Goal: Task Accomplishment & Management: Complete application form

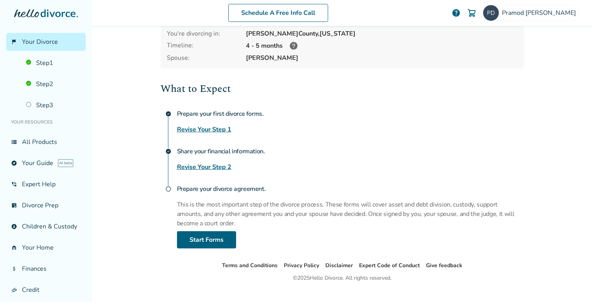
scroll to position [77, 0]
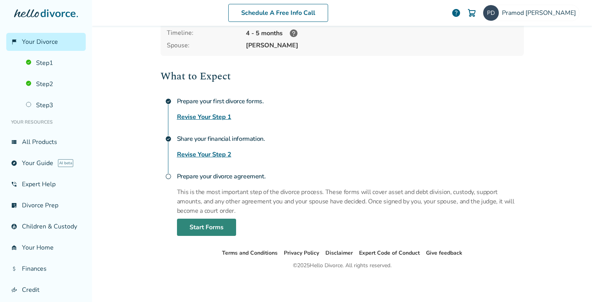
click at [201, 227] on link "Start Forms" at bounding box center [206, 227] width 59 height 17
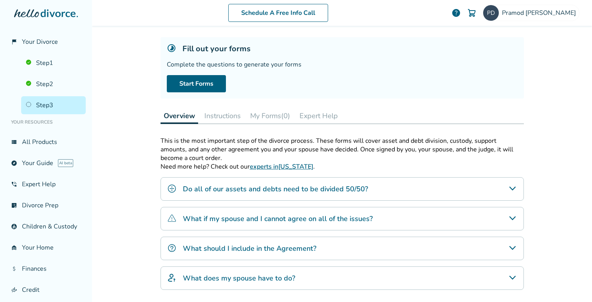
click at [432, 219] on div "What if my spouse and I cannot agree on all of the issues?" at bounding box center [341, 218] width 363 height 23
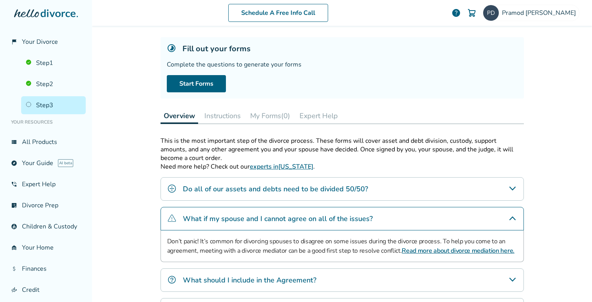
click at [432, 219] on div "What if my spouse and I cannot agree on all of the issues?" at bounding box center [341, 218] width 363 height 23
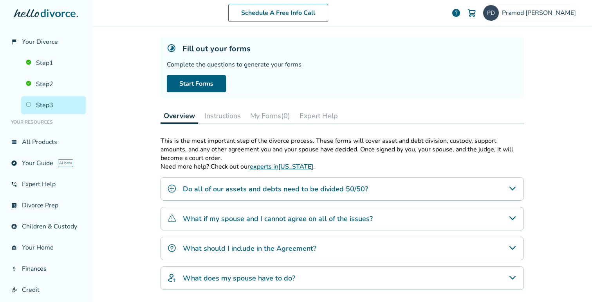
click at [367, 246] on div "What should I include in the Agreement?" at bounding box center [341, 248] width 363 height 23
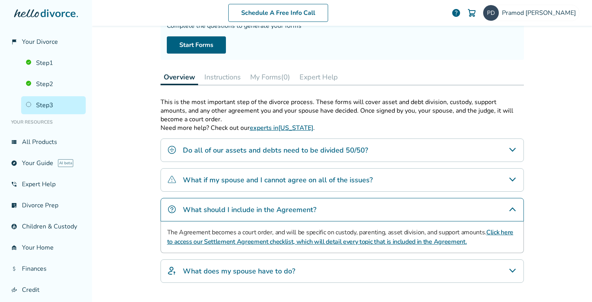
scroll to position [86, 0]
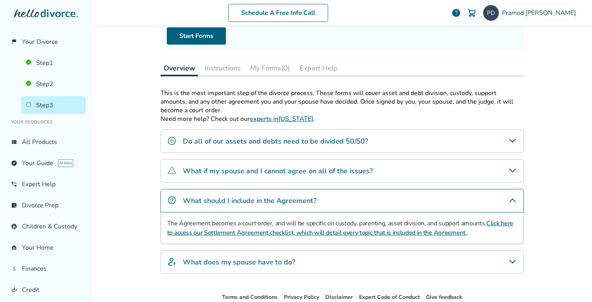
click at [346, 256] on div "What does my spouse have to do?" at bounding box center [341, 261] width 363 height 23
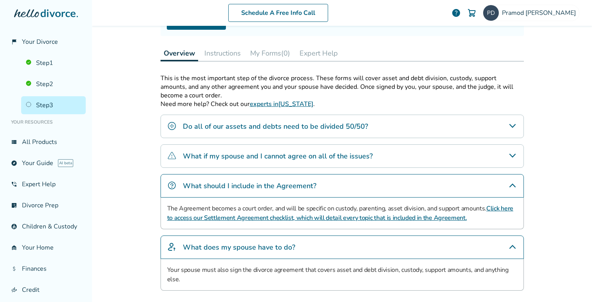
scroll to position [82, 0]
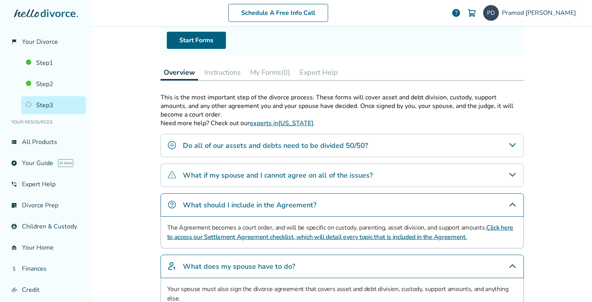
click at [393, 144] on div "Do all of our assets and debts need to be divided 50/50?" at bounding box center [341, 145] width 363 height 23
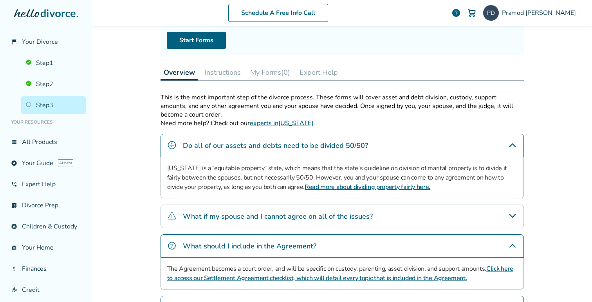
click at [226, 72] on button "Instructions" at bounding box center [222, 73] width 43 height 16
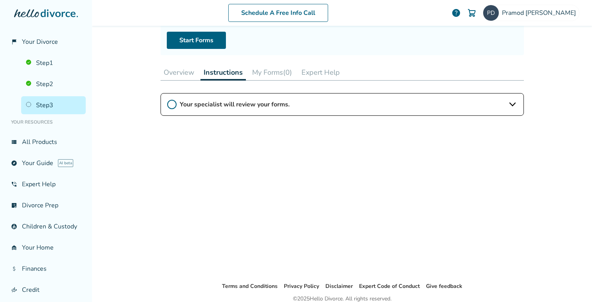
click at [258, 104] on span "Your specialist will review your forms." at bounding box center [342, 104] width 325 height 9
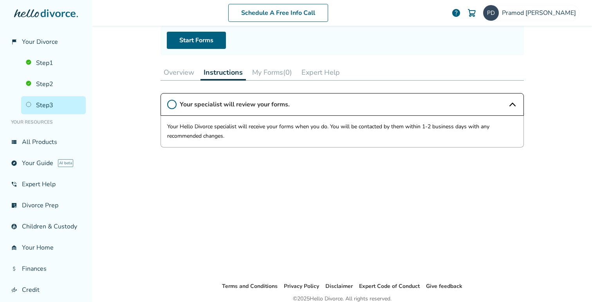
click at [271, 72] on button "My Forms (0)" at bounding box center [272, 73] width 46 height 16
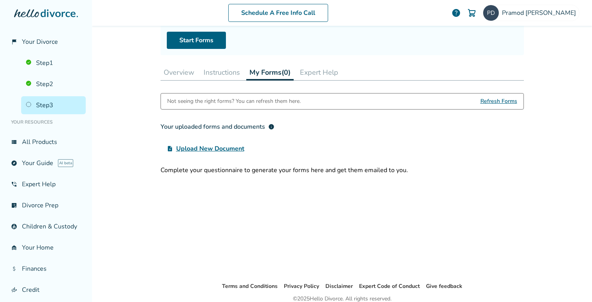
click at [313, 72] on button "Expert Help" at bounding box center [319, 73] width 45 height 16
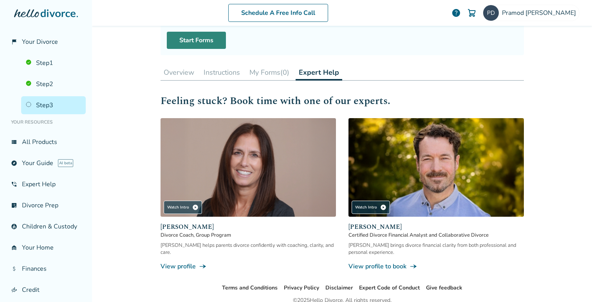
click at [192, 37] on link "Start Forms" at bounding box center [196, 40] width 59 height 17
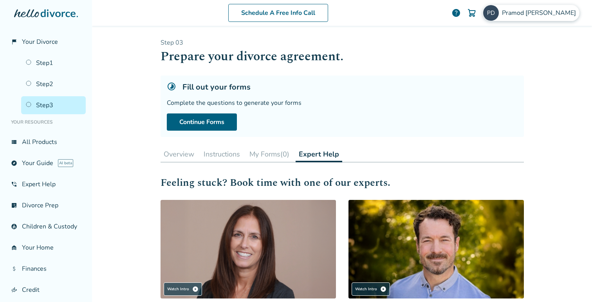
click at [551, 10] on span "[PERSON_NAME]" at bounding box center [540, 13] width 77 height 9
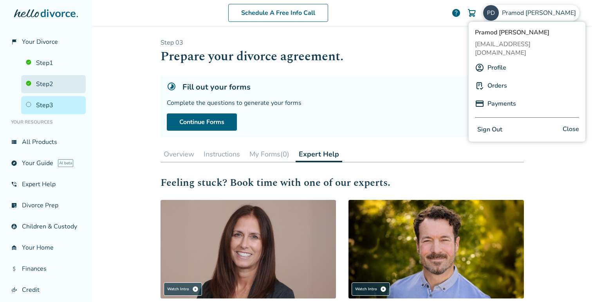
click at [46, 84] on link "Step 2" at bounding box center [53, 84] width 65 height 18
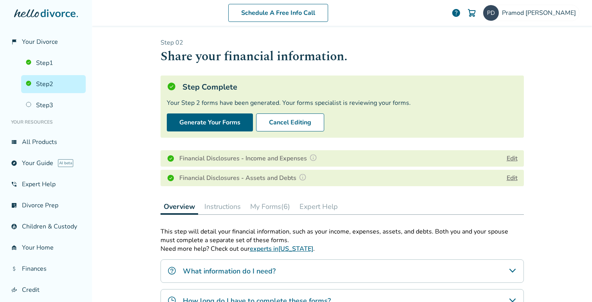
click at [292, 159] on h4 "Financial Disclosures - Income and Expenses" at bounding box center [249, 158] width 140 height 10
click at [277, 178] on h4 "Financial Disclosures - Assets and Debts" at bounding box center [243, 178] width 129 height 10
